Goal: Task Accomplishment & Management: Use online tool/utility

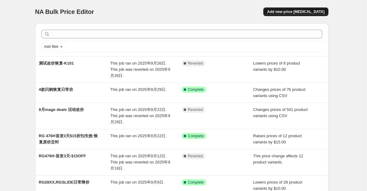
click at [299, 12] on span "Add new price [MEDICAL_DATA]" at bounding box center [295, 11] width 57 height 5
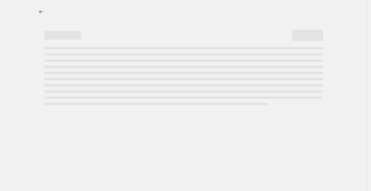
select select "percentage"
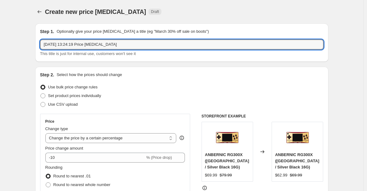
drag, startPoint x: 144, startPoint y: 47, endPoint x: 36, endPoint y: 48, distance: 108.4
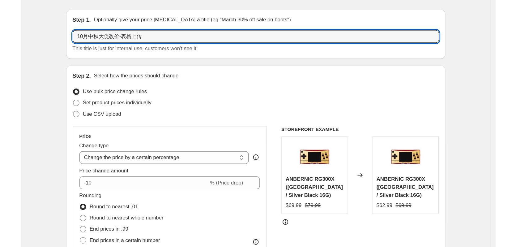
scroll to position [31, 0]
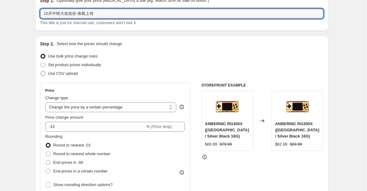
type input "10月中秋大促改价-表格上传"
click at [58, 70] on label "Use CSV upload" at bounding box center [59, 73] width 38 height 9
click at [41, 71] on input "Use CSV upload" at bounding box center [40, 71] width 0 height 0
radio input "true"
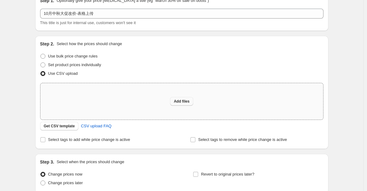
click at [187, 103] on span "Add files" at bounding box center [182, 101] width 16 height 5
type input "C:\fakepath\10月中秋大促改价需上传模板0930.xlsx"
click at [176, 103] on button "Add files" at bounding box center [181, 101] width 23 height 9
type input "C:\fakepath\10月中秋大促改价需上传表格0930.csv"
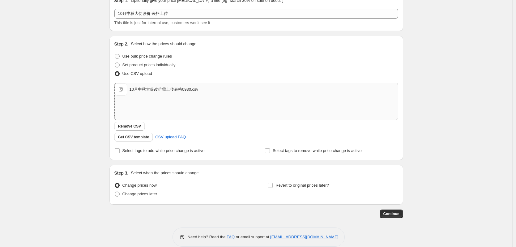
scroll to position [40, 0]
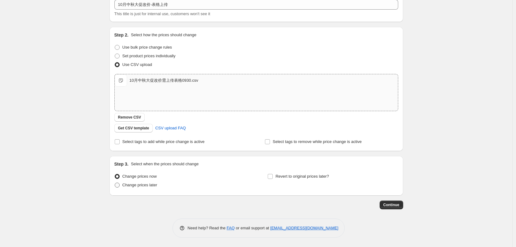
click at [144, 186] on span "Change prices later" at bounding box center [139, 184] width 35 height 5
click at [115, 183] on input "Change prices later" at bounding box center [115, 182] width 0 height 0
radio input "true"
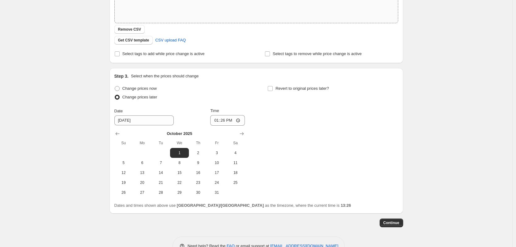
scroll to position [133, 0]
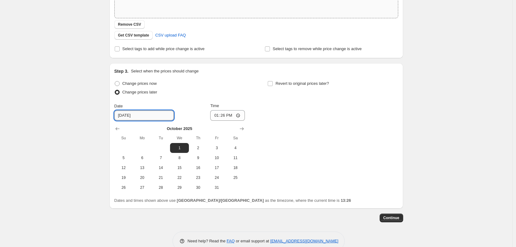
click at [124, 114] on input "[DATE]" at bounding box center [143, 115] width 59 height 10
click at [119, 127] on icon "Show previous month, September 2025" at bounding box center [117, 128] width 6 height 6
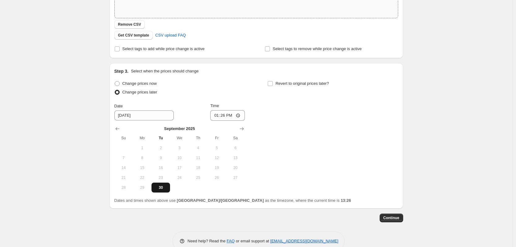
click at [163, 188] on span "30" at bounding box center [161, 187] width 14 height 5
type input "[DATE]"
click at [227, 115] on input "13:26" at bounding box center [227, 115] width 35 height 11
type input "23:00"
click at [274, 121] on div "Change prices now Change prices later Date [DATE] Time 23:00 [DATE] Su Mo Tu We…" at bounding box center [256, 135] width 284 height 113
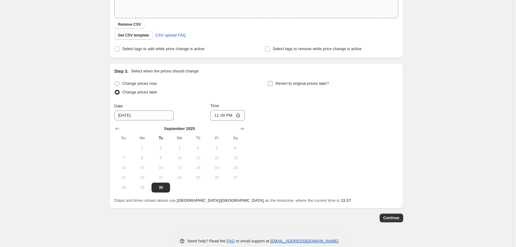
click at [271, 83] on input "Revert to original prices later?" at bounding box center [270, 83] width 5 height 5
checkbox input "true"
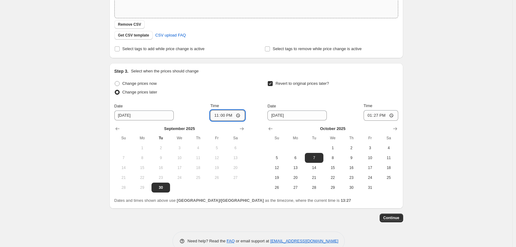
click at [231, 115] on input "23:00" at bounding box center [227, 115] width 35 height 11
click at [226, 115] on input "23:00" at bounding box center [227, 115] width 35 height 11
type input "22:55"
click at [245, 99] on div "Change prices now Change prices later Date [DATE] Time 22:55 [DATE] Su Mo Tu We…" at bounding box center [179, 135] width 130 height 113
click at [334, 159] on span "8" at bounding box center [333, 157] width 14 height 5
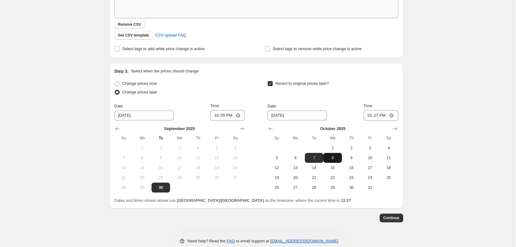
type input "[DATE]"
click at [370, 116] on input "13:27" at bounding box center [380, 115] width 35 height 11
type input "15:00"
click at [370, 191] on div "Create new price [MEDICAL_DATA]. This page is ready Create new price [MEDICAL_D…" at bounding box center [256, 63] width 512 height 392
click at [370, 191] on span "Continue" at bounding box center [391, 217] width 16 height 5
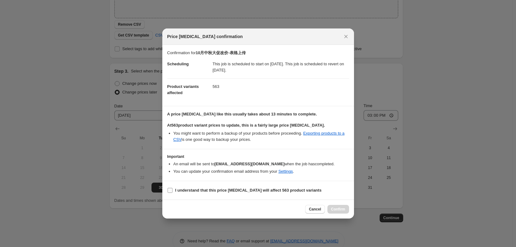
click at [251, 191] on b "I understand that this price [MEDICAL_DATA] will affect 563 product variants" at bounding box center [248, 190] width 146 height 5
click at [172, 191] on input "I understand that this price [MEDICAL_DATA] will affect 563 product variants" at bounding box center [169, 190] width 5 height 5
checkbox input "true"
click at [337, 191] on span "Confirm" at bounding box center [338, 208] width 14 height 5
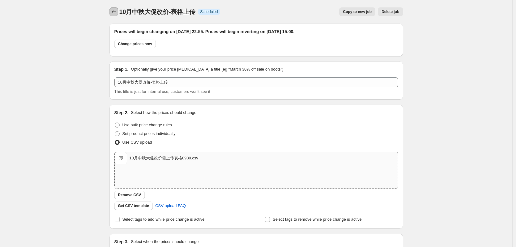
click at [112, 13] on icon "Price change jobs" at bounding box center [114, 12] width 6 height 6
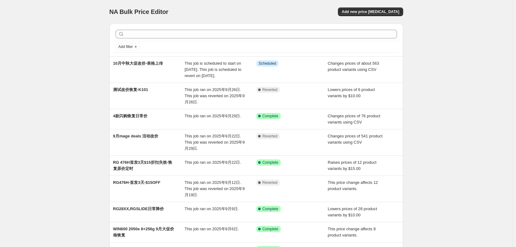
click at [370, 109] on div "NA Bulk Price Editor. This page is ready NA Bulk Price Editor Add new price [ME…" at bounding box center [256, 174] width 512 height 349
